Goal: Task Accomplishment & Management: Manage account settings

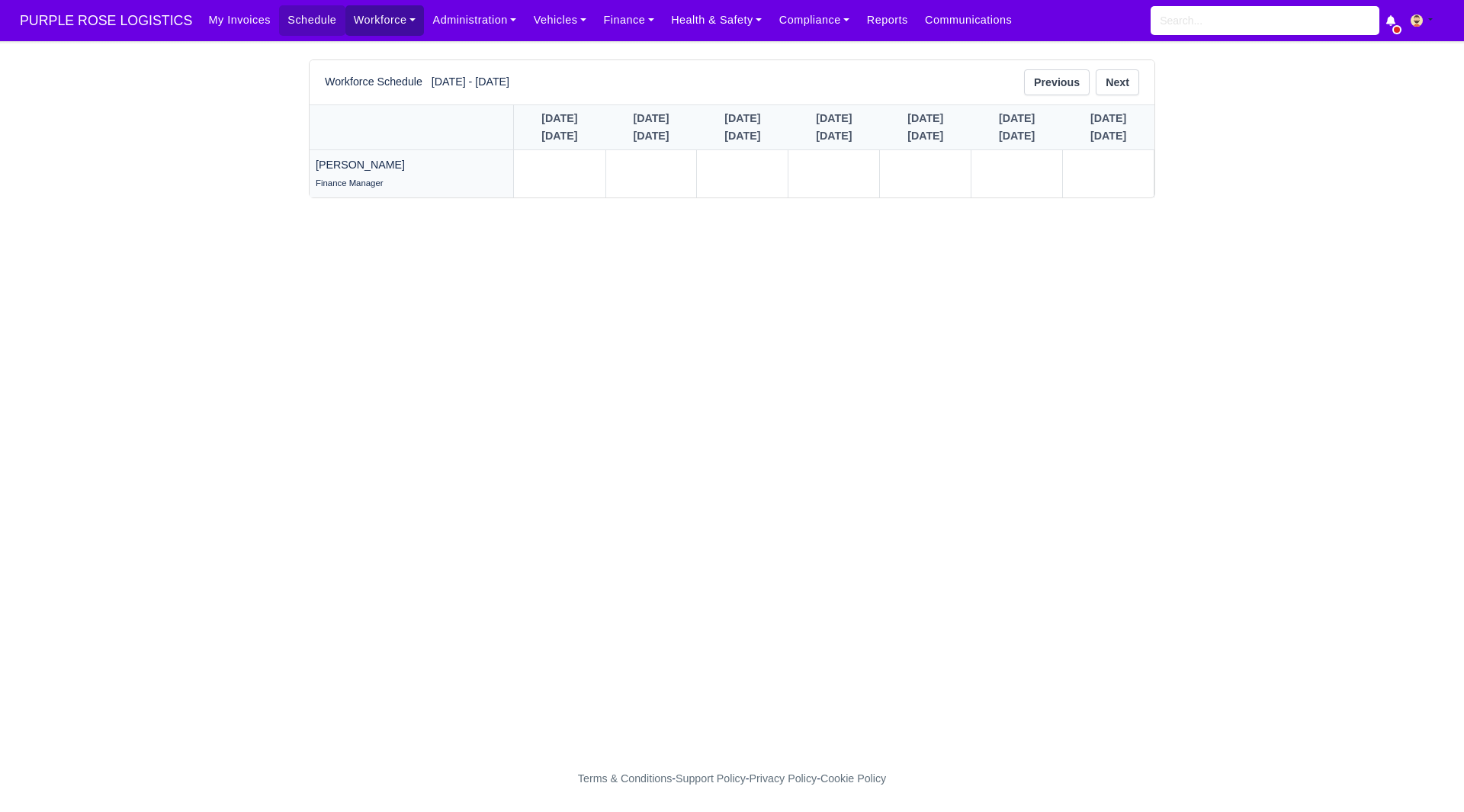
click at [355, 23] on link "Workforce" at bounding box center [385, 20] width 79 height 29
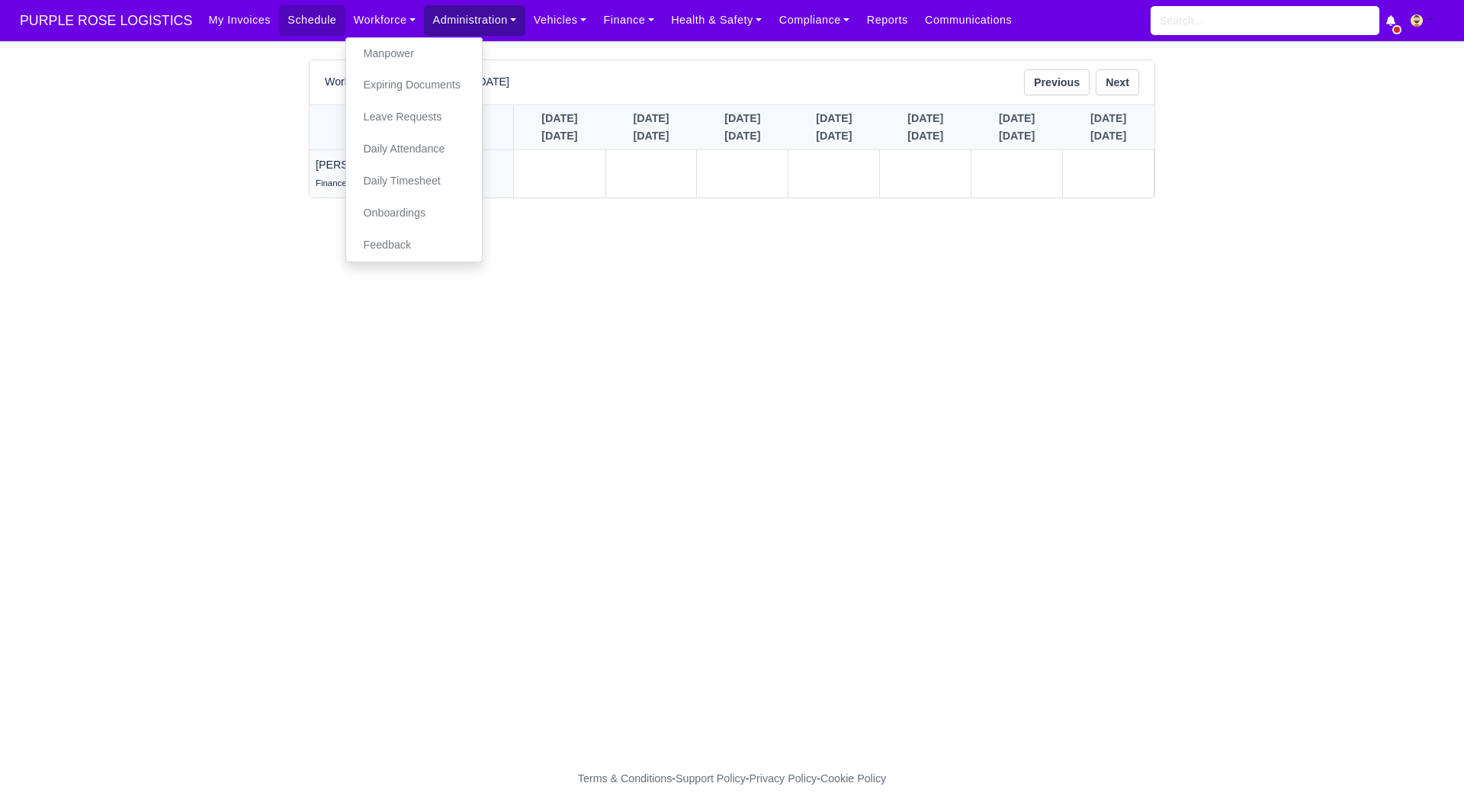
click at [440, 26] on link "Administration" at bounding box center [474, 20] width 100 height 29
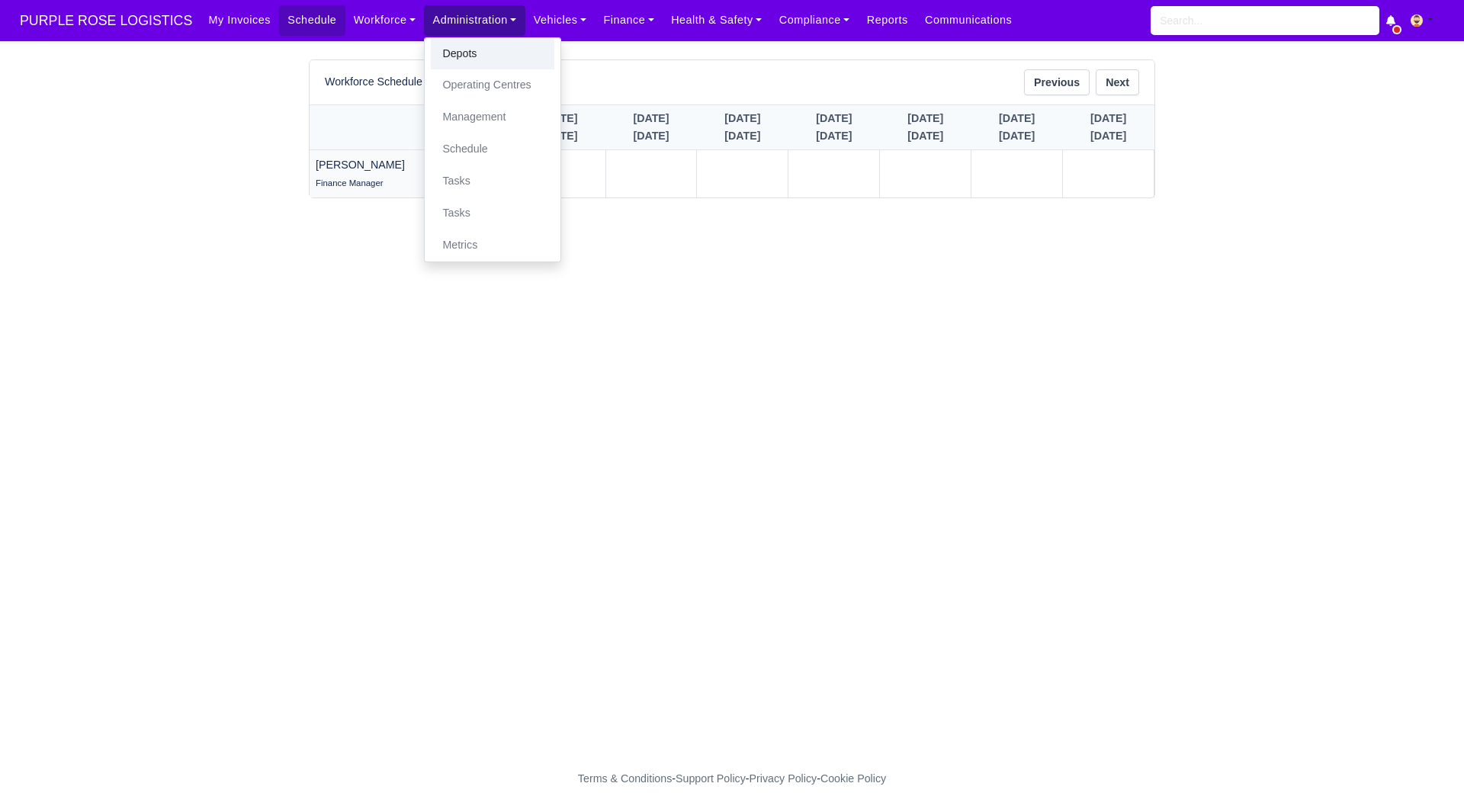
click at [496, 44] on link "Depots" at bounding box center [492, 54] width 123 height 32
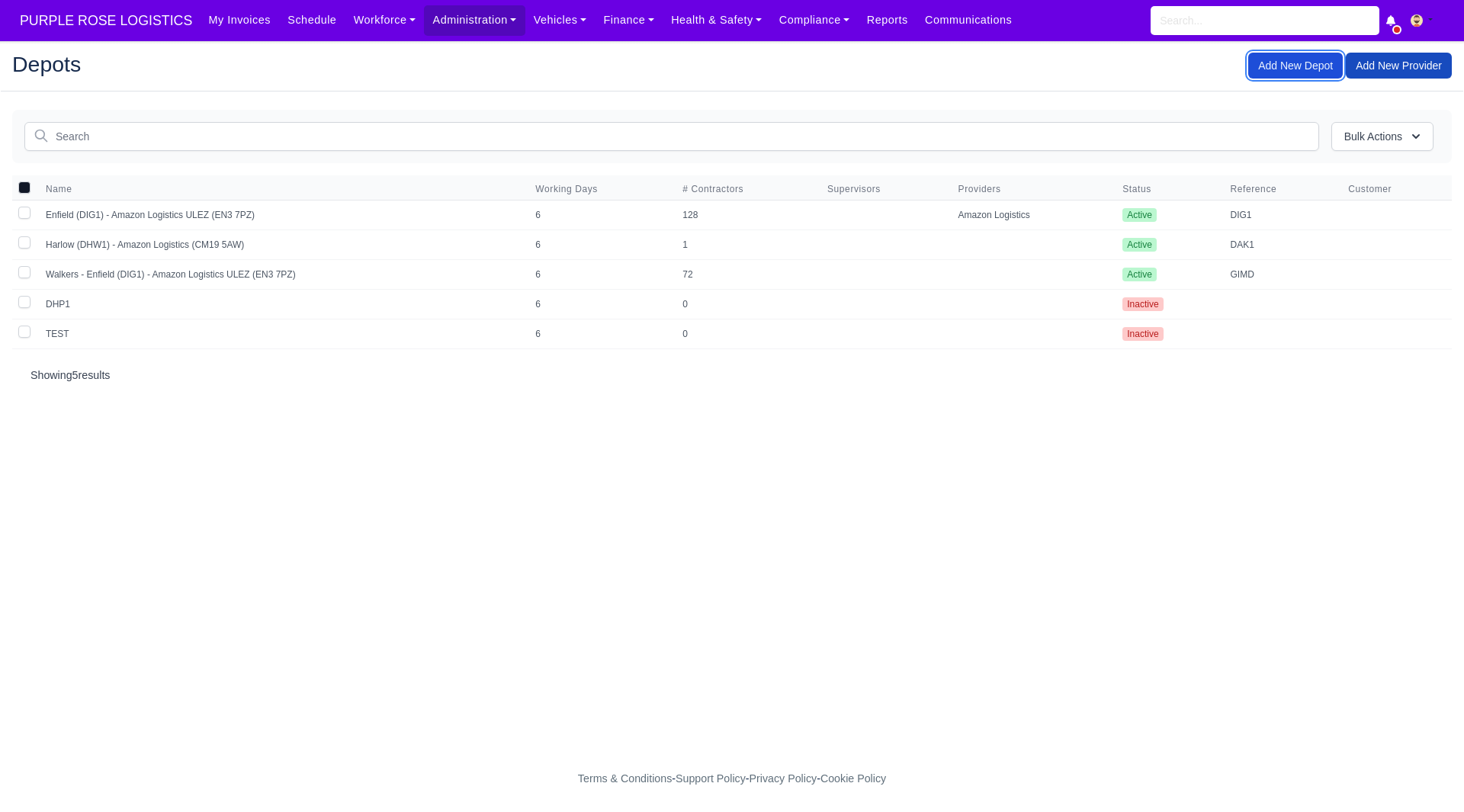
click at [1278, 65] on link "Add New Depot" at bounding box center [1296, 66] width 95 height 26
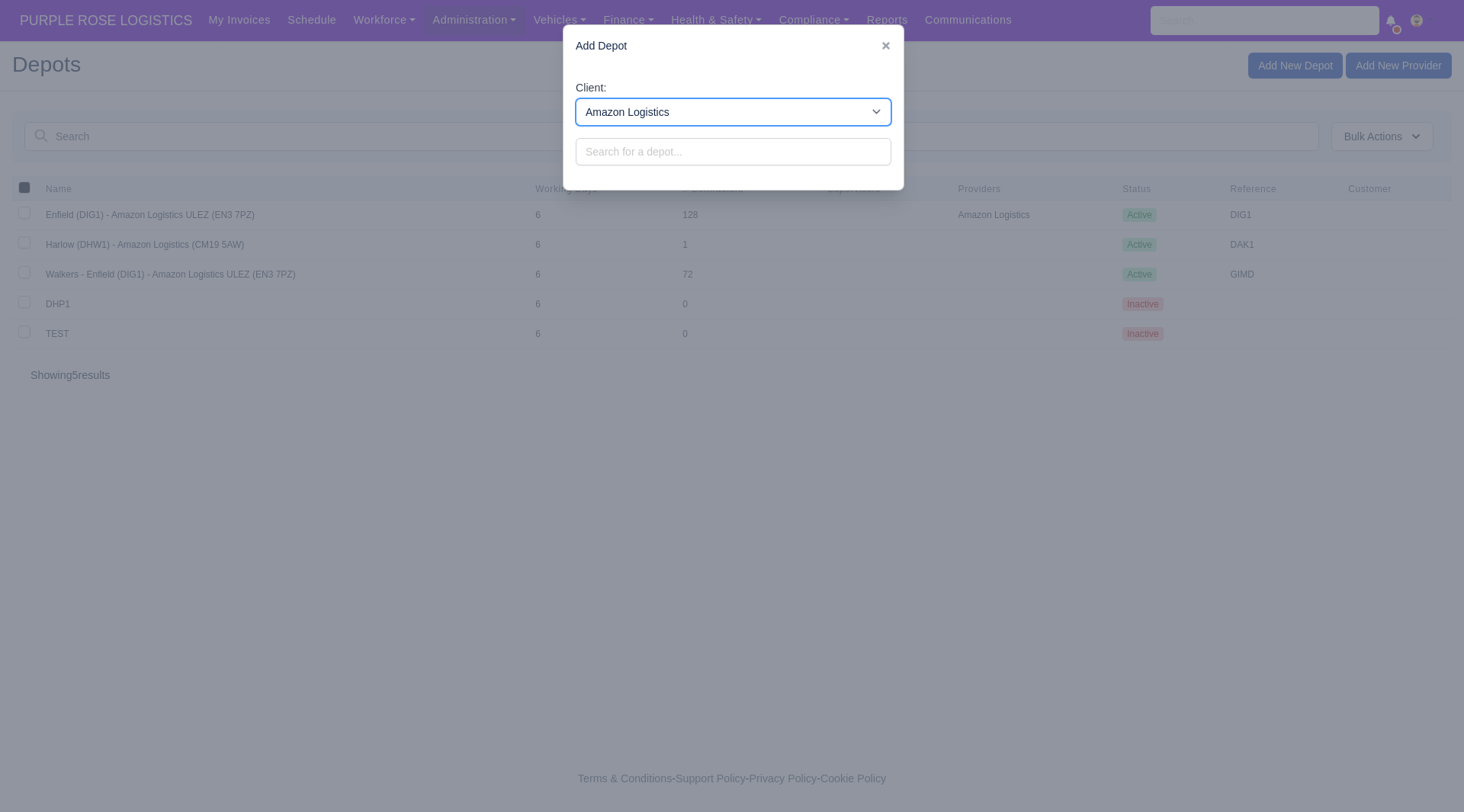
click at [728, 117] on select "Amazon Logistics DPD Group TNT Logistics DHL Logistics DX Deliveries X2 UK GBA …" at bounding box center [733, 113] width 316 height 28
click at [677, 136] on div "Client: Amazon Logistics DPD Group TNT Logistics DHL Logistics DX Deliveries X2…" at bounding box center [733, 128] width 340 height 123
click at [679, 148] on input "search" at bounding box center [733, 152] width 316 height 28
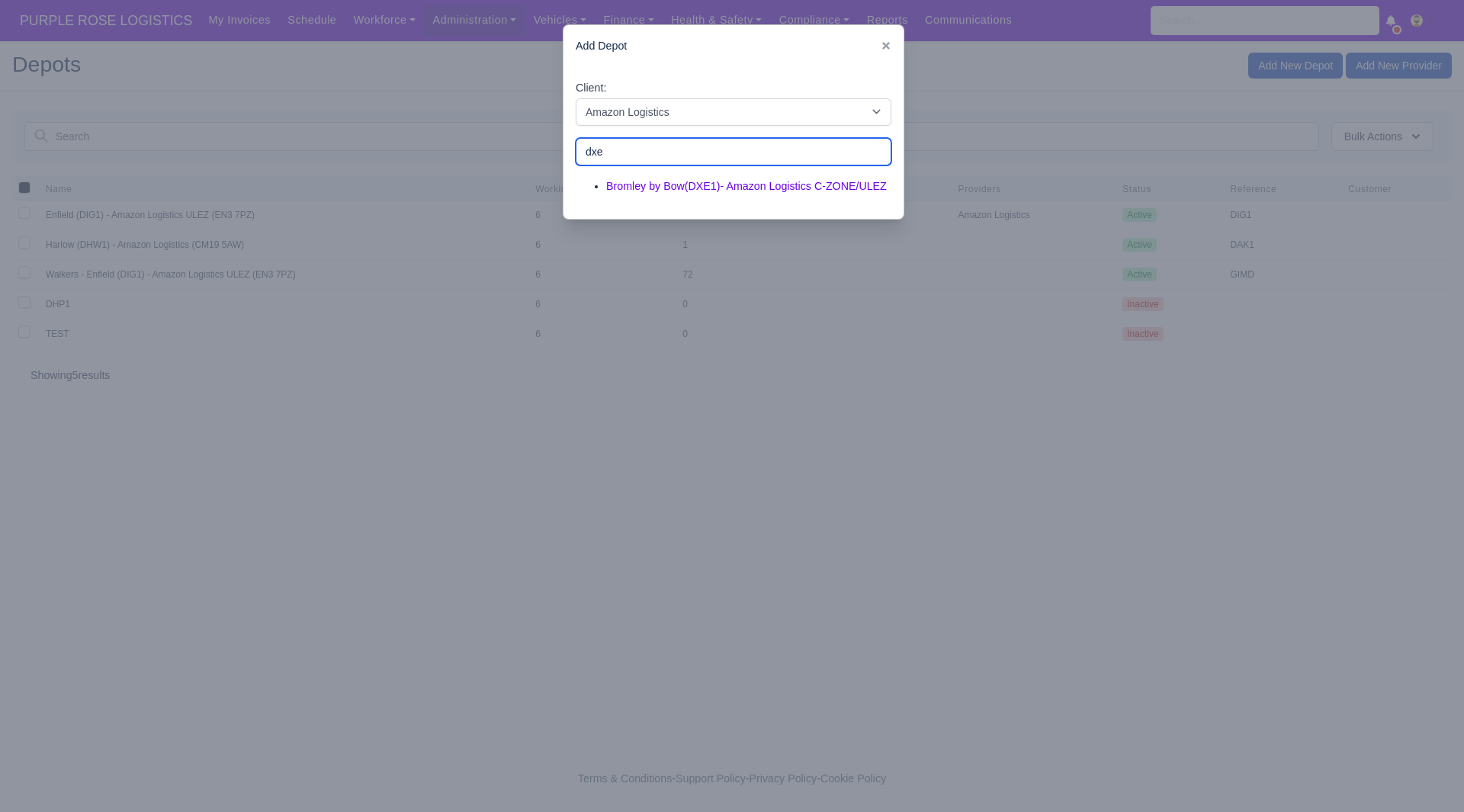
type input "dxe"
click at [745, 195] on div "Client: Amazon Logistics DPD Group TNT Logistics DHL Logistics DX Deliveries X2…" at bounding box center [733, 143] width 340 height 152
click at [745, 189] on link "Bromley by Bow(DXE1)- Amazon Logistics C-ZONE/ULEZ" at bounding box center [746, 186] width 281 height 12
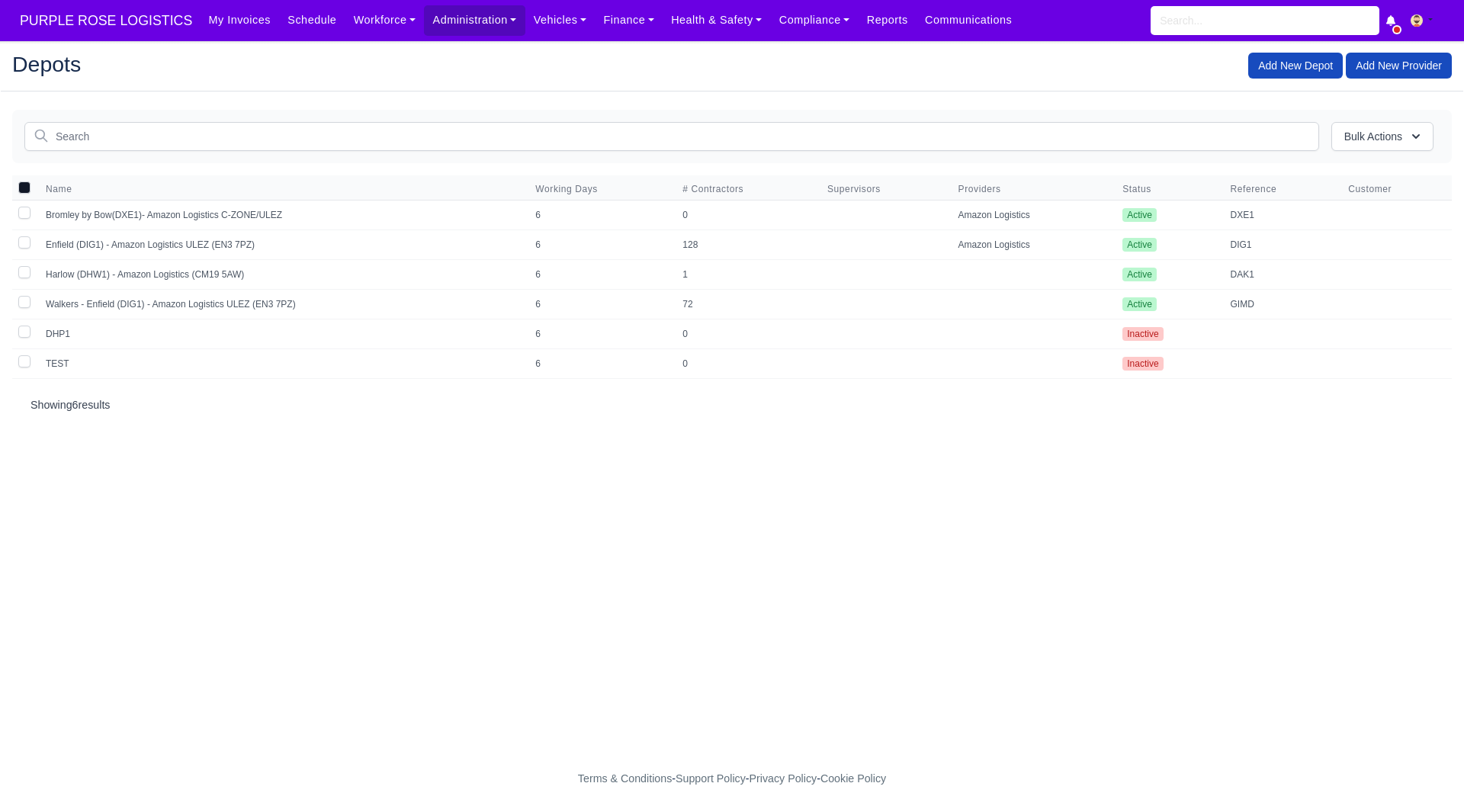
click at [834, 465] on main "Depots Add New Depot Add New Provider You are not connected to the internet. Bu…" at bounding box center [732, 403] width 1464 height 686
click at [347, 29] on link "Workforce" at bounding box center [385, 20] width 79 height 29
click at [363, 63] on link "Manpower" at bounding box center [414, 54] width 123 height 32
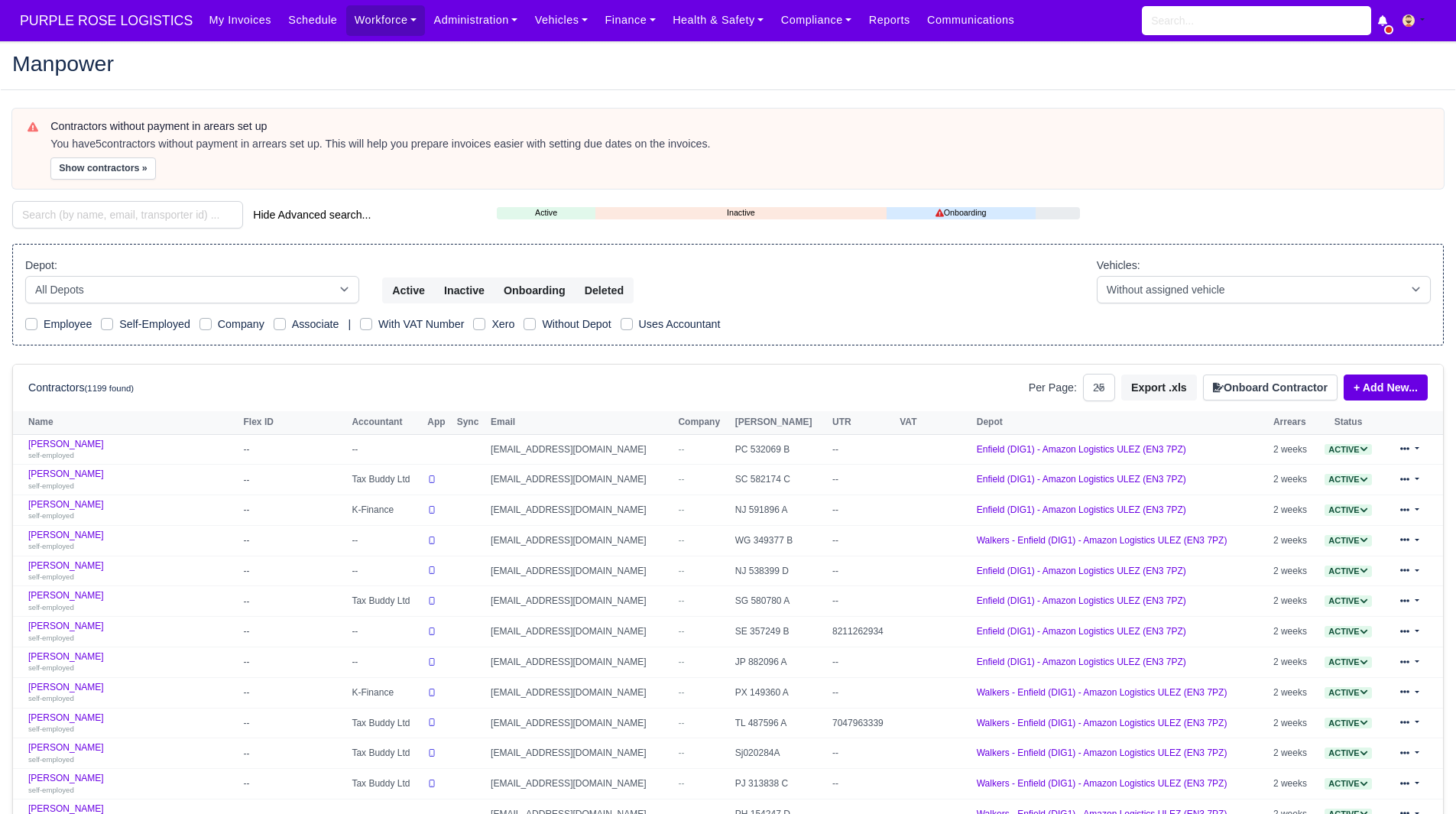
select select "25"
click at [54, 434] on td "Aaron Symister self-employed" at bounding box center [127, 449] width 227 height 30
click at [56, 439] on link "Aaron Symister self-employed" at bounding box center [132, 449] width 208 height 22
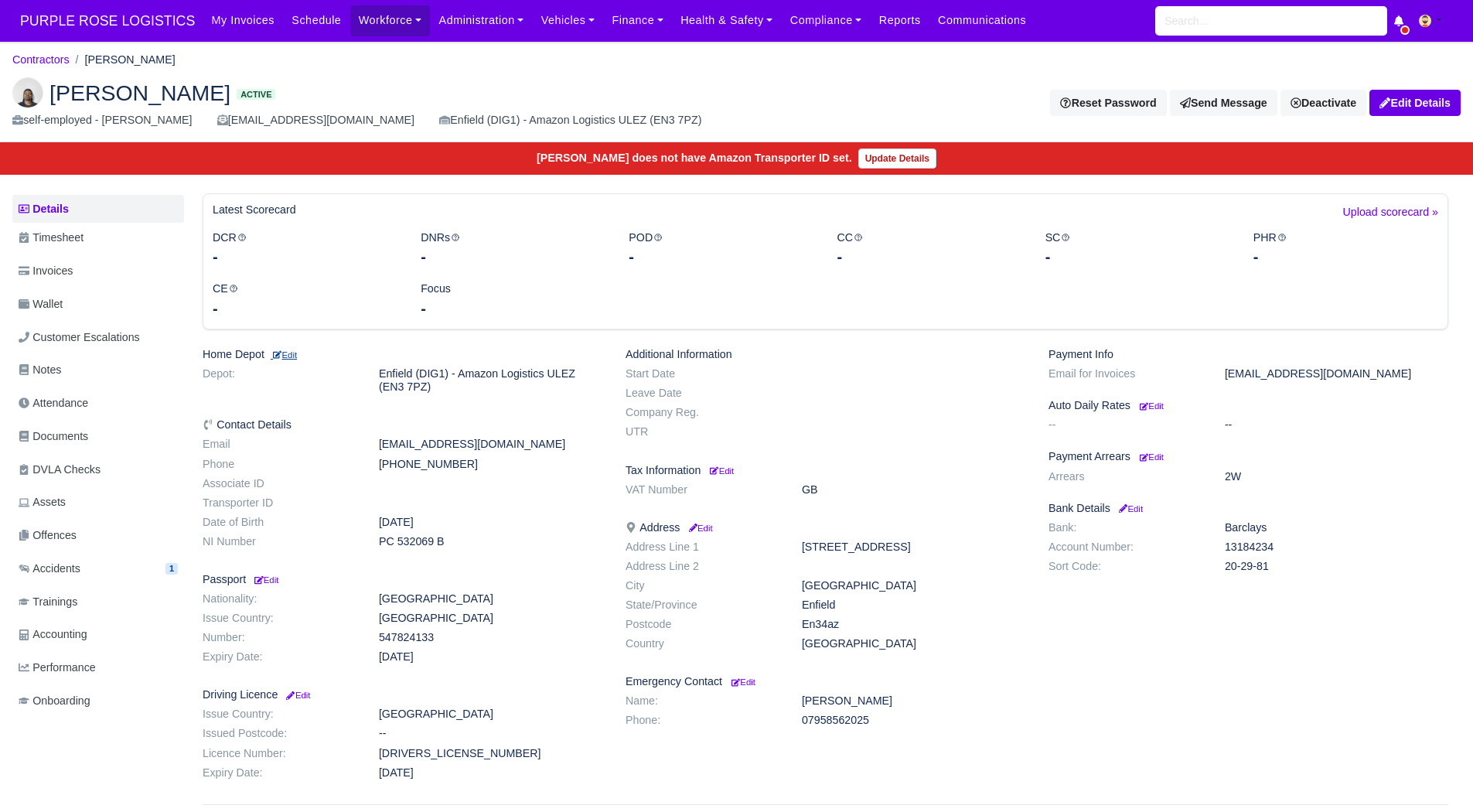
click at [293, 357] on small "Edit" at bounding box center [284, 355] width 26 height 9
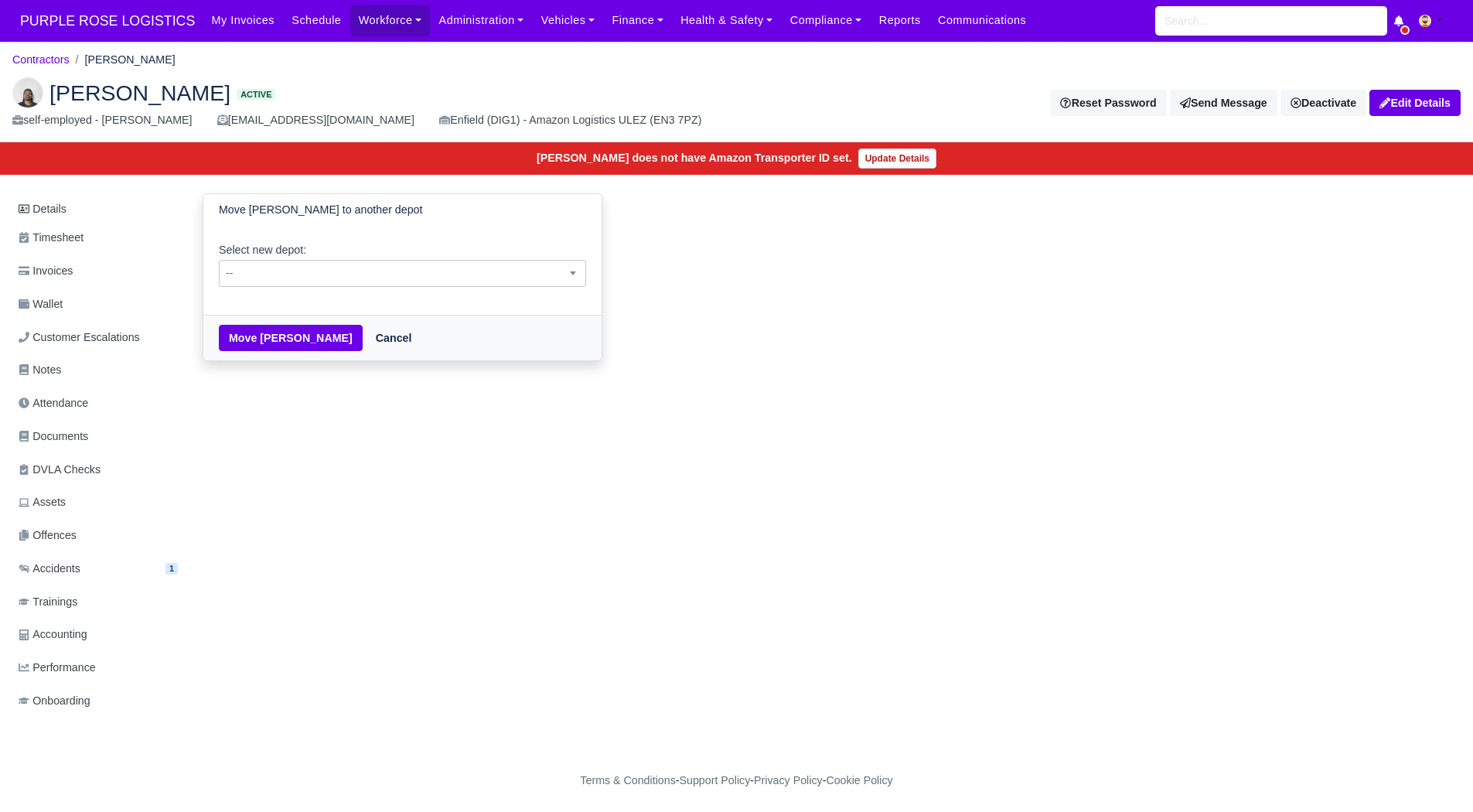
click at [423, 275] on span "--" at bounding box center [403, 273] width 366 height 19
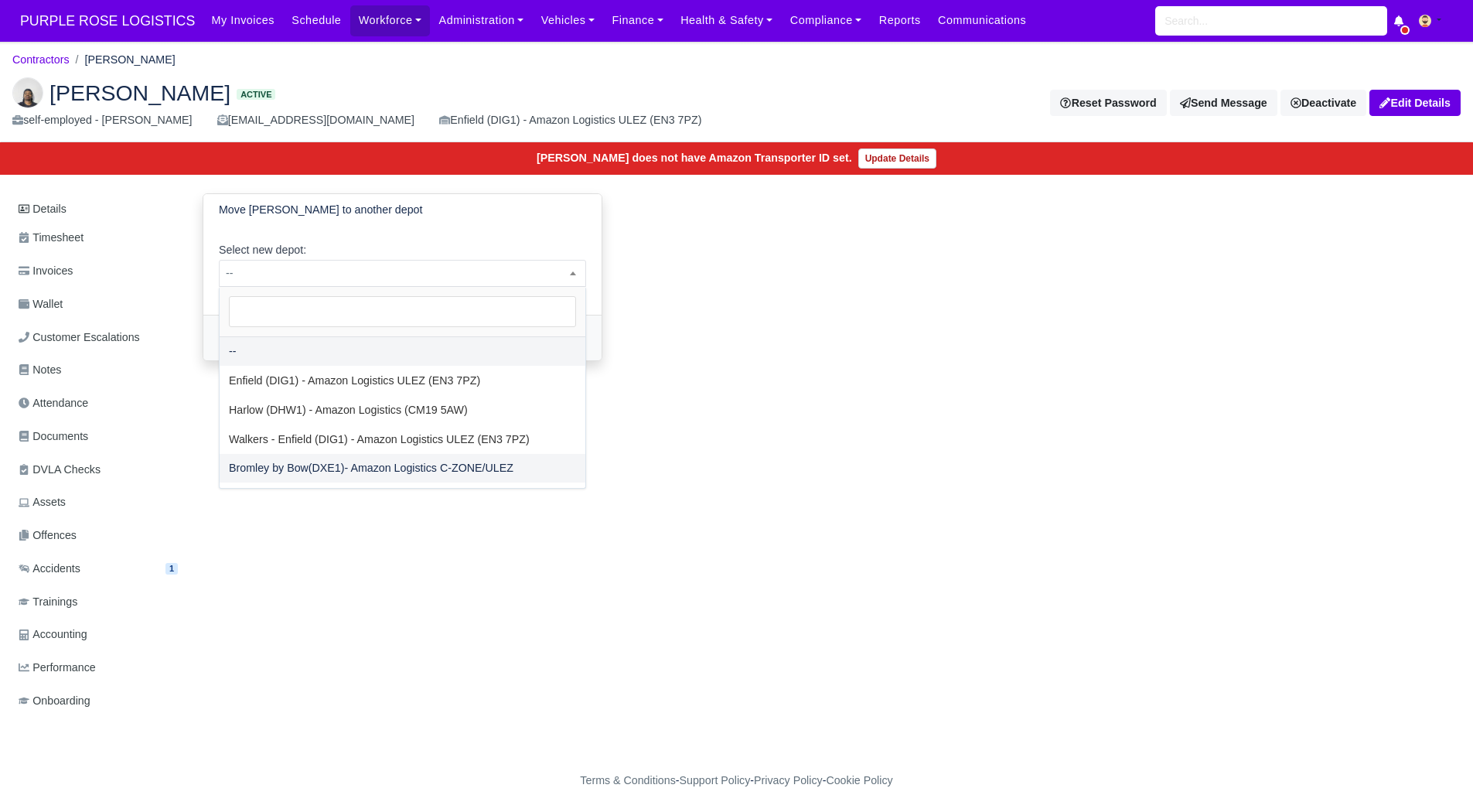
click at [609, 632] on div "Details Timesheet Invoices Wallet Customer Escalations Notes Attendance Documen…" at bounding box center [737, 470] width 1449 height 554
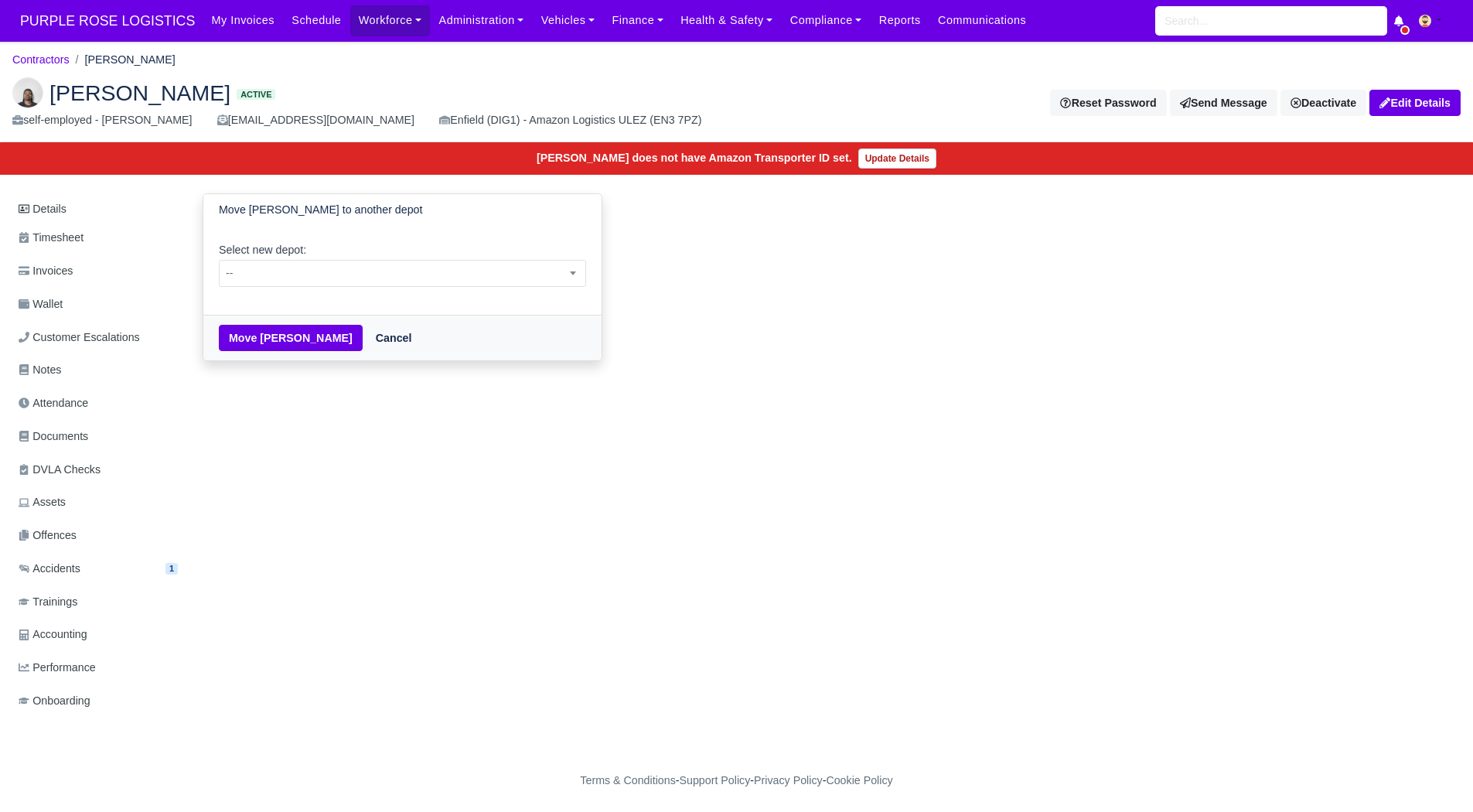
click at [49, 72] on div "[PERSON_NAME] Active self-employed - [PERSON_NAME] [EMAIL_ADDRESS][DOMAIN_NAME]…" at bounding box center [737, 104] width 1472 height 78
click at [60, 55] on link "Contractors" at bounding box center [41, 60] width 57 height 12
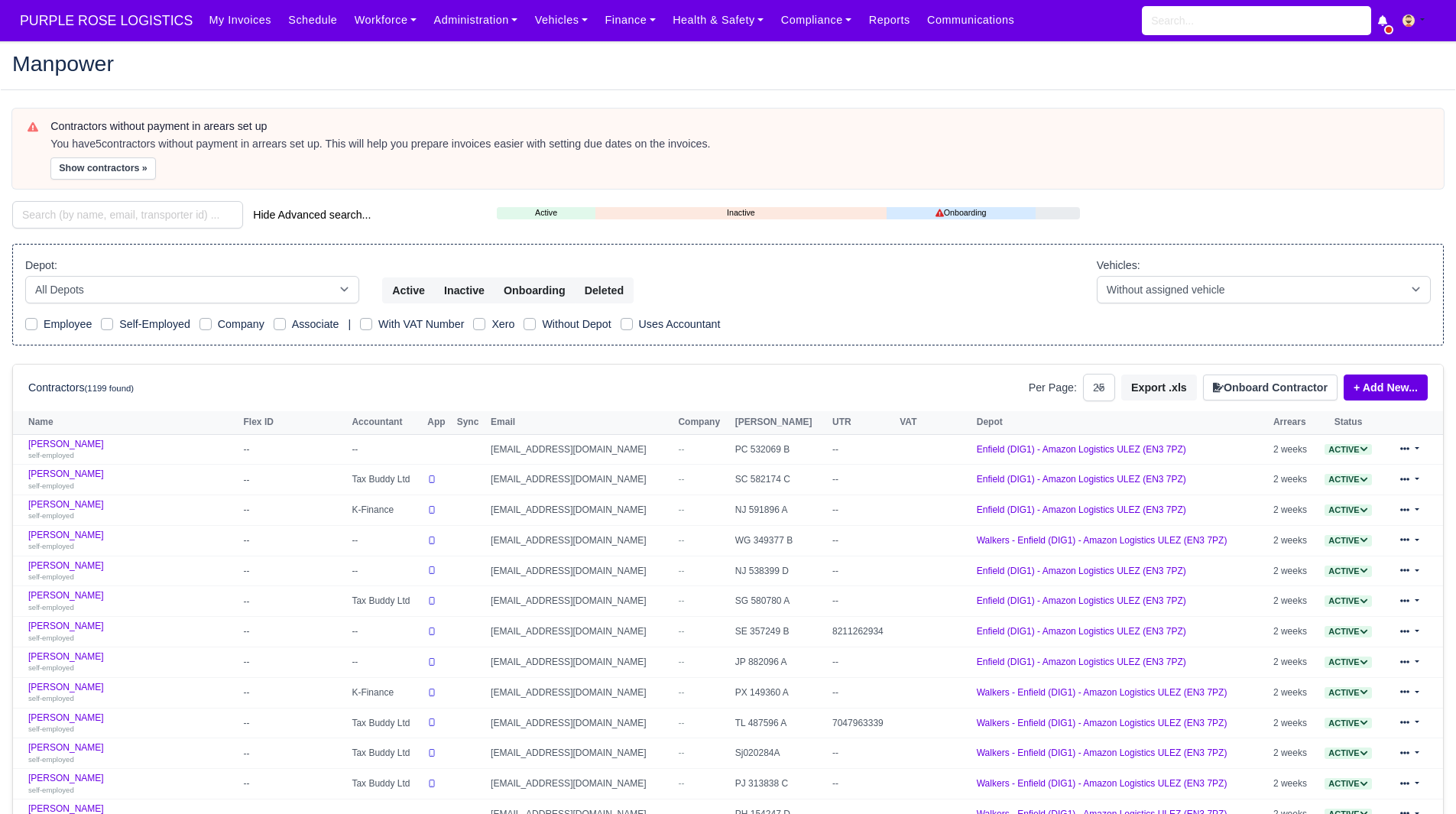
select select "25"
